Goal: Communication & Community: Answer question/provide support

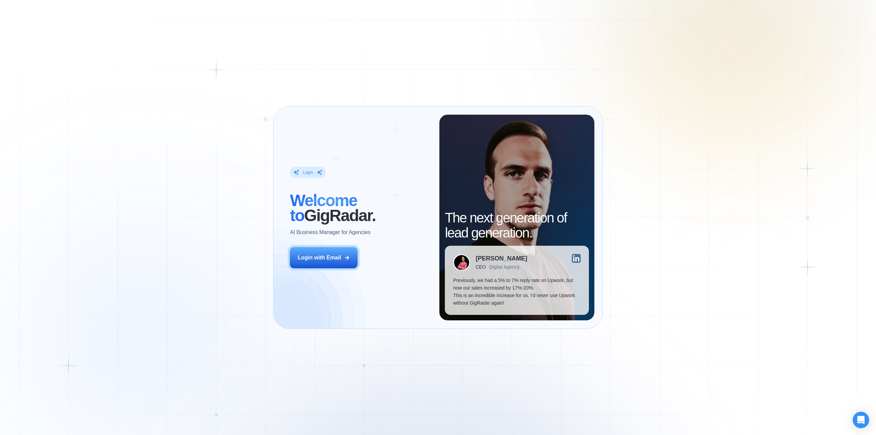
click at [322, 274] on div "Login ‍ Welcome to GigRadar. AI Business Manager for Agencies Login with Email" at bounding box center [360, 217] width 158 height 205
click at [321, 258] on div "Login with Email" at bounding box center [319, 258] width 43 height 8
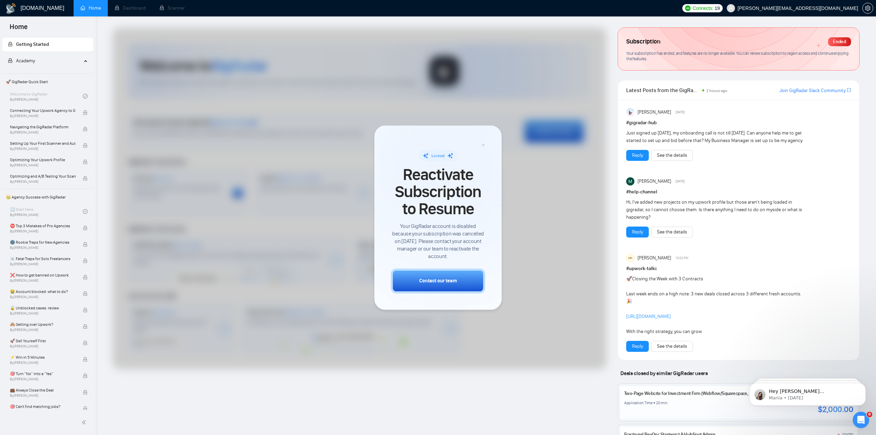
click at [545, 278] on div at bounding box center [360, 198] width 494 height 341
click at [859, 412] on div "Open Intercom Messenger" at bounding box center [859, 418] width 23 height 23
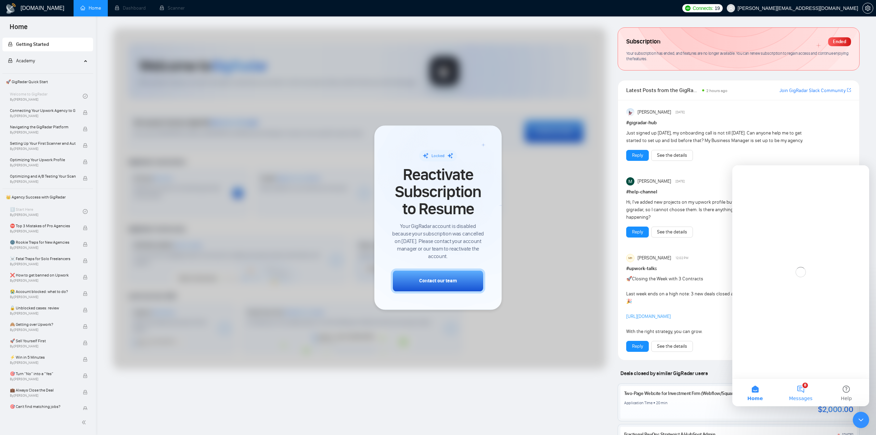
click at [806, 388] on button "8 Messages" at bounding box center [799, 392] width 45 height 27
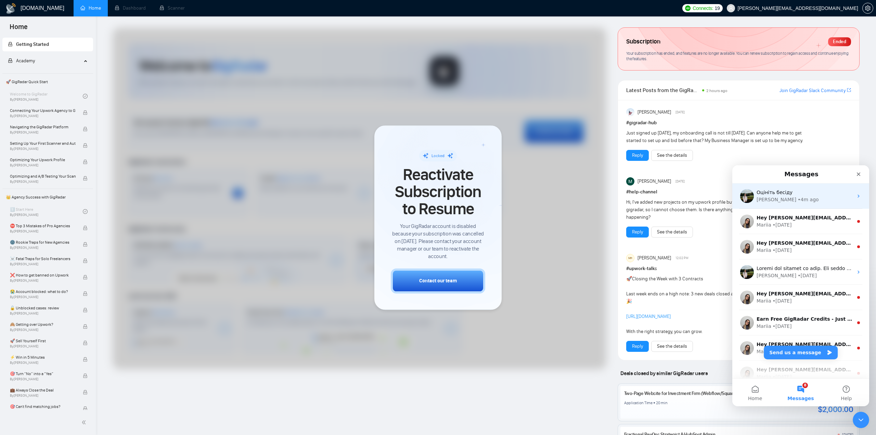
click at [796, 200] on div "[PERSON_NAME] • 4m ago" at bounding box center [804, 199] width 96 height 7
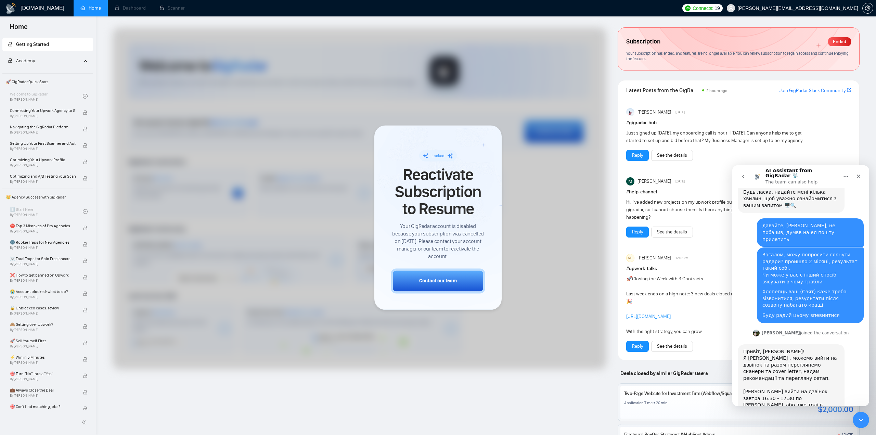
scroll to position [201, 0]
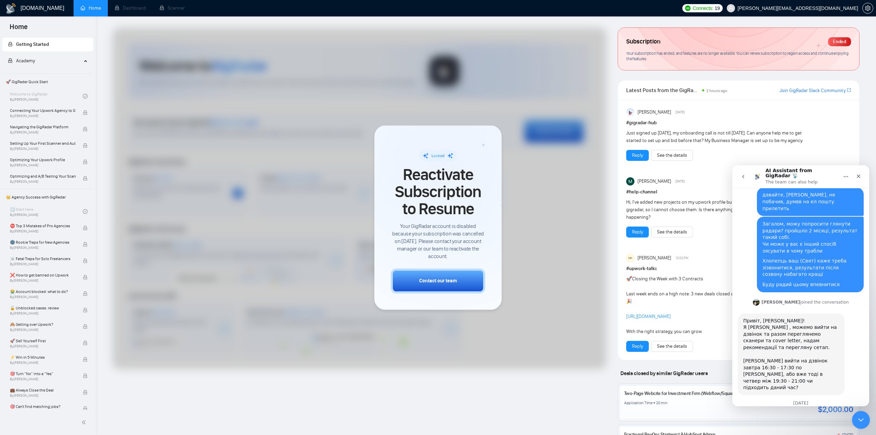
click at [860, 418] on icon "Close Intercom Messenger" at bounding box center [859, 419] width 8 height 8
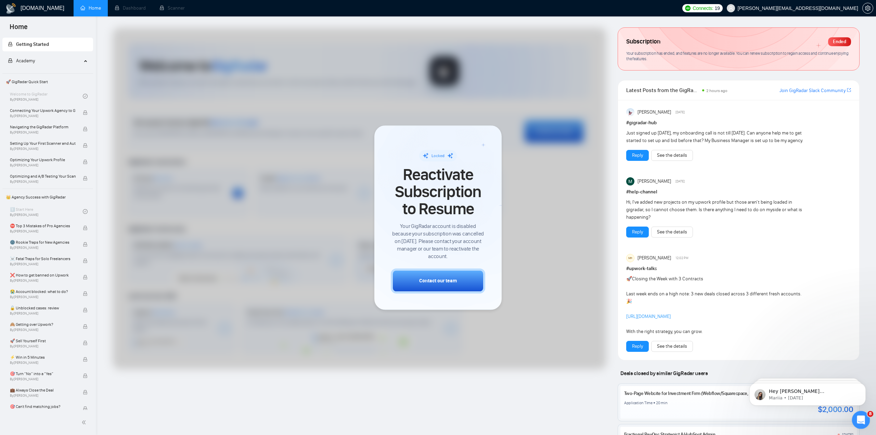
scroll to position [0, 0]
click at [860, 418] on icon "Open Intercom Messenger" at bounding box center [859, 418] width 11 height 11
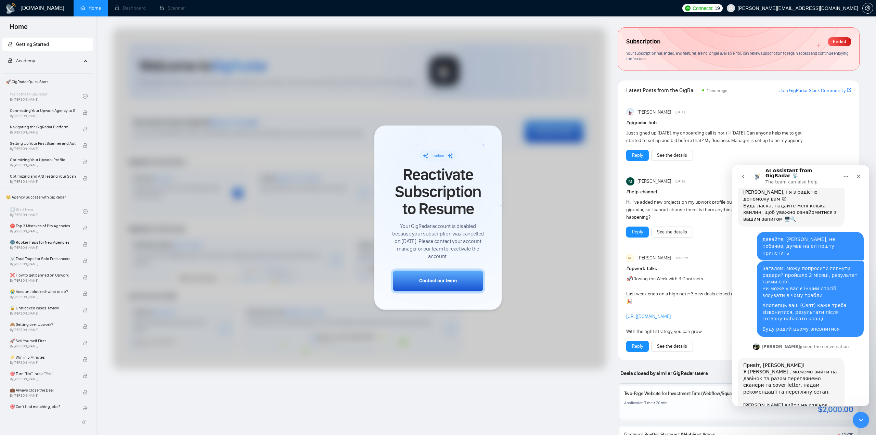
scroll to position [201, 0]
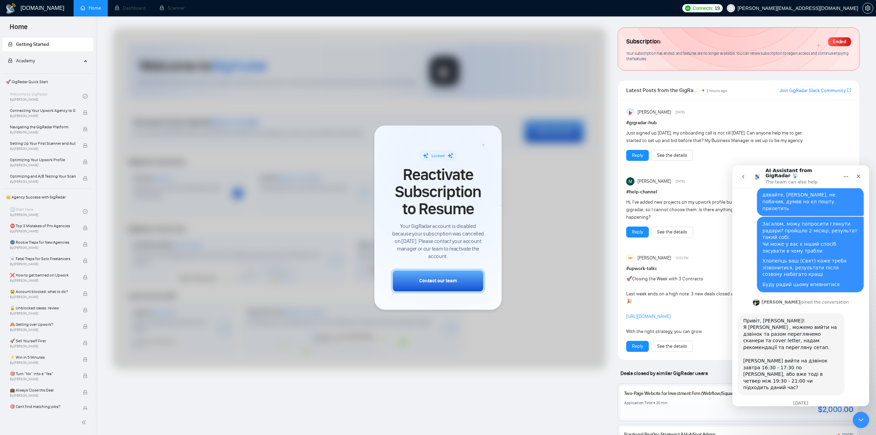
click at [745, 175] on icon "go back" at bounding box center [742, 176] width 5 height 5
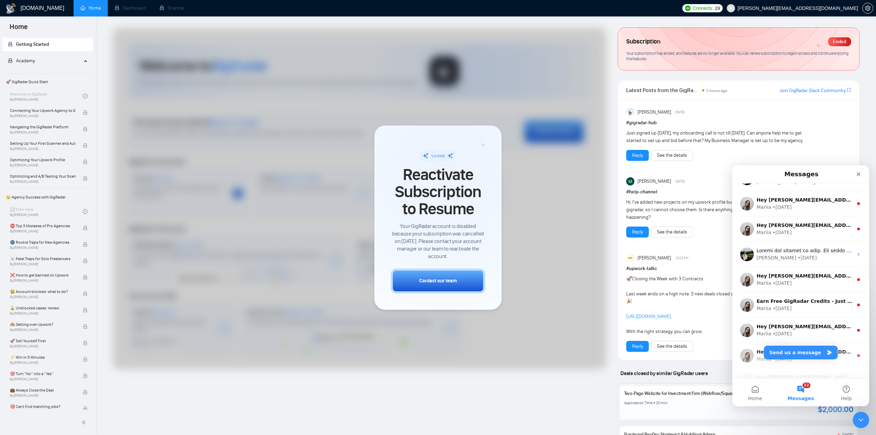
scroll to position [0, 0]
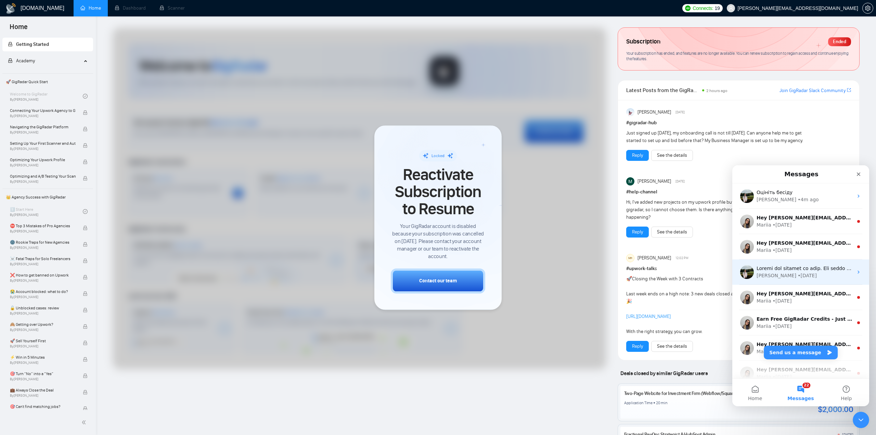
click at [797, 277] on div "• [DATE]" at bounding box center [806, 275] width 19 height 7
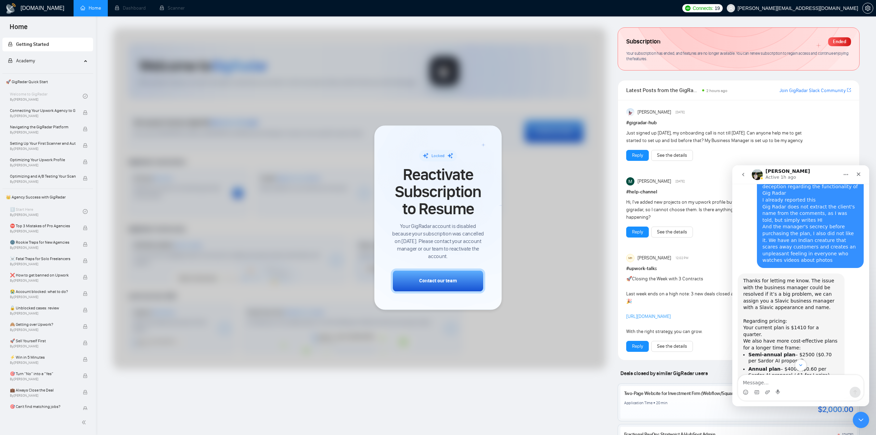
scroll to position [825, 0]
drag, startPoint x: 751, startPoint y: 335, endPoint x: 767, endPoint y: 335, distance: 16.4
click at [767, 380] on div "Additionally, we have a special offer valid only this month: if you choose to r…" at bounding box center [791, 403] width 96 height 47
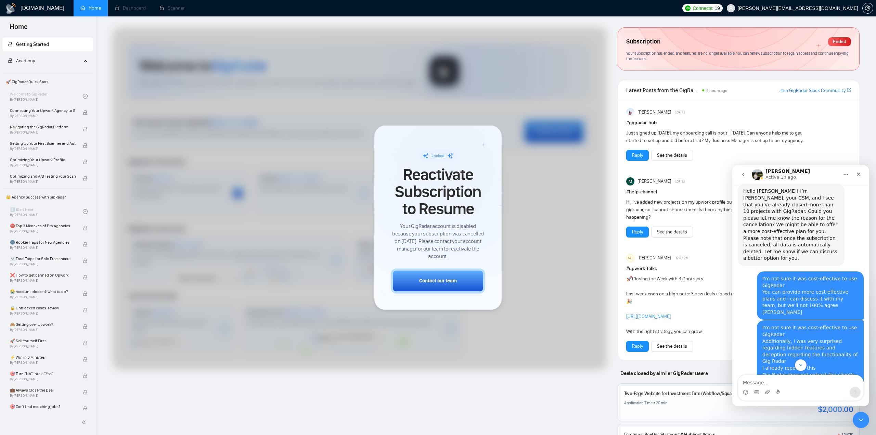
scroll to position [654, 0]
click at [747, 177] on button "go back" at bounding box center [742, 174] width 13 height 13
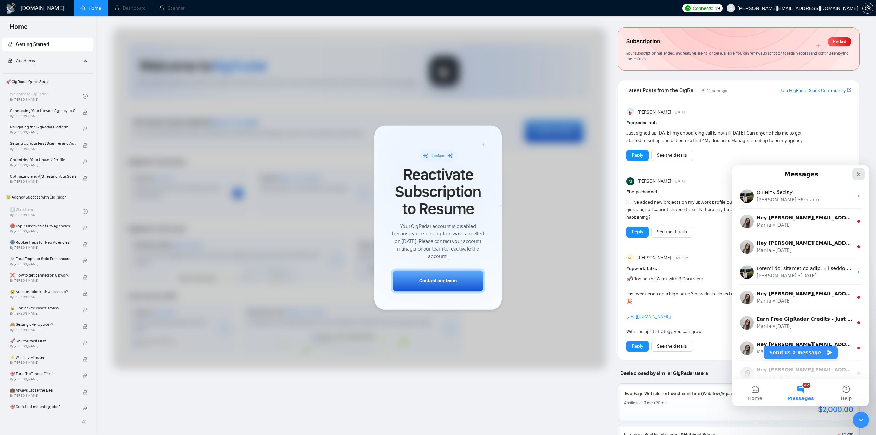
click at [857, 174] on icon "Close" at bounding box center [857, 173] width 5 height 5
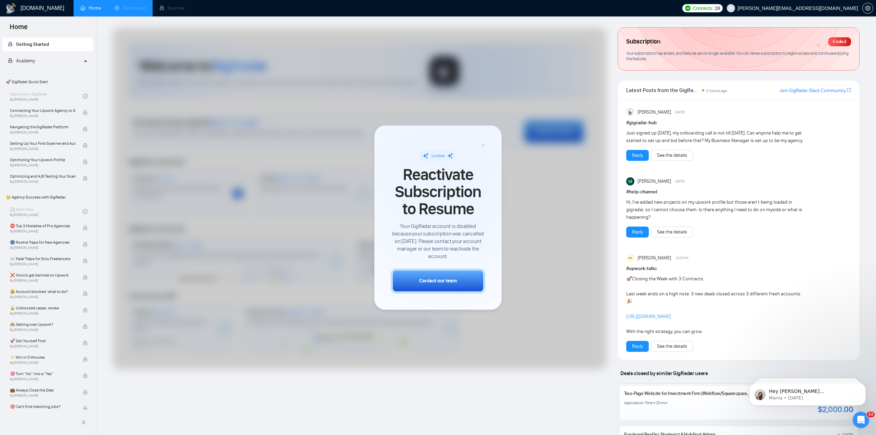
click at [129, 11] on li "Dashboard" at bounding box center [130, 8] width 45 height 16
